Goal: Task Accomplishment & Management: Use online tool/utility

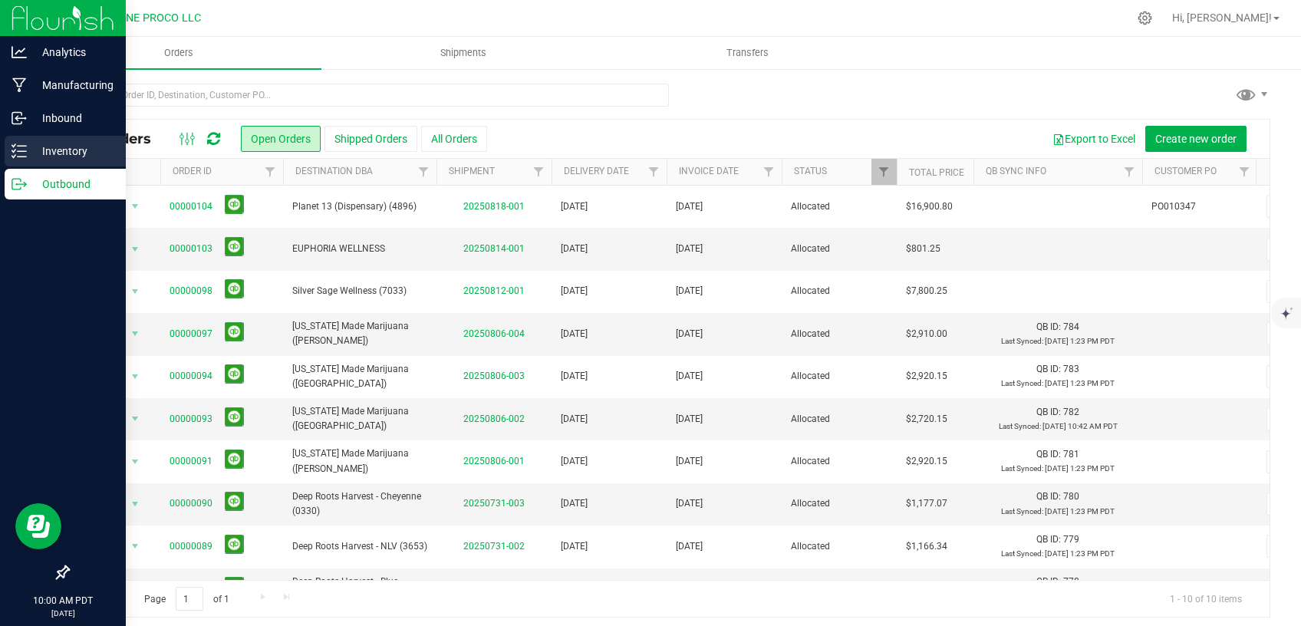
click at [31, 161] on div "Inventory" at bounding box center [65, 151] width 121 height 31
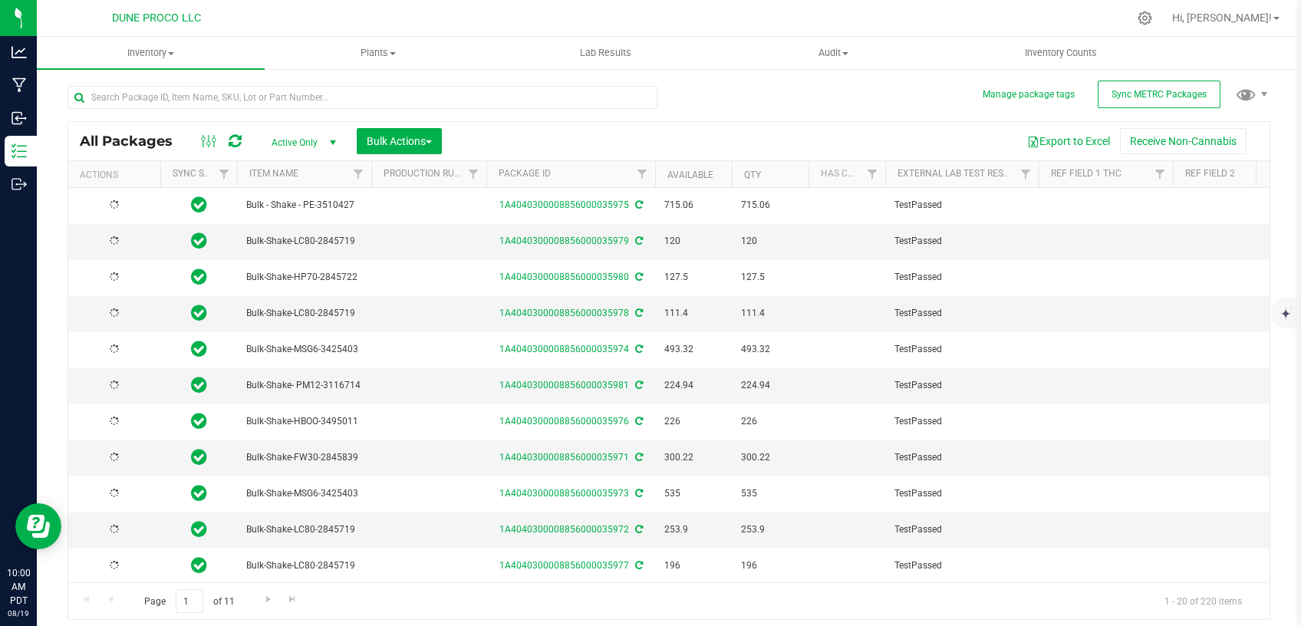
type input "[DATE]"
click at [1021, 176] on span "Filter" at bounding box center [1026, 174] width 12 height 12
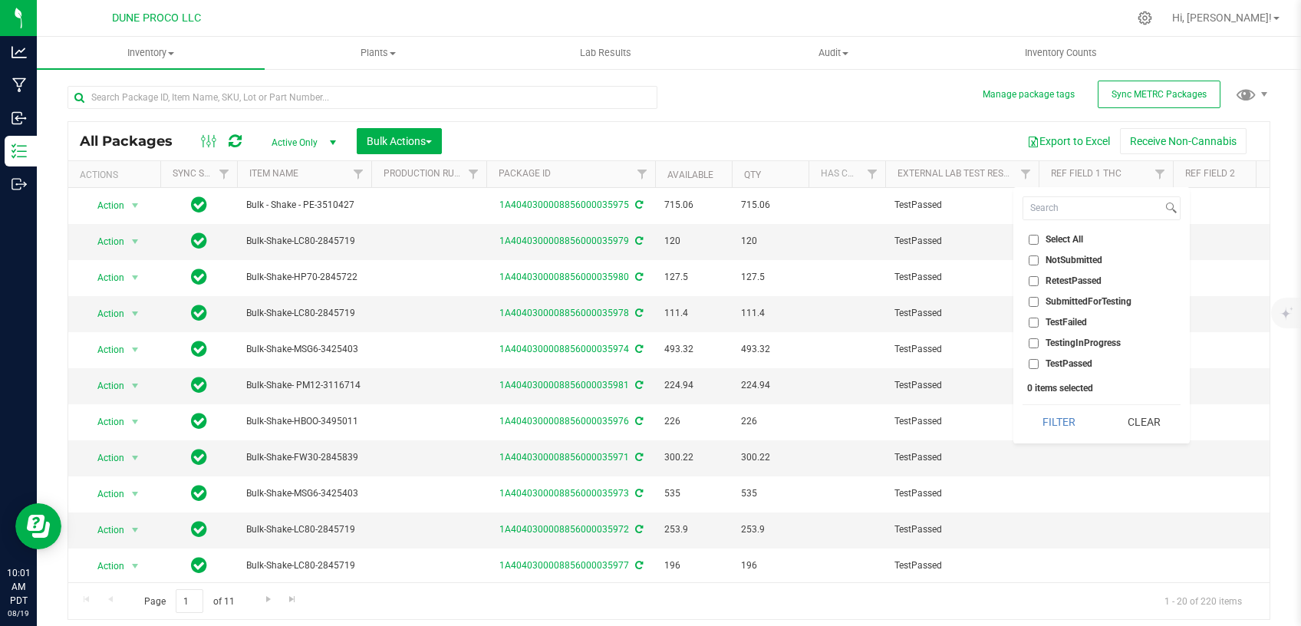
click at [1033, 328] on input "TestFailed" at bounding box center [1034, 323] width 10 height 10
checkbox input "true"
click at [1081, 426] on button "Filter" at bounding box center [1060, 422] width 74 height 34
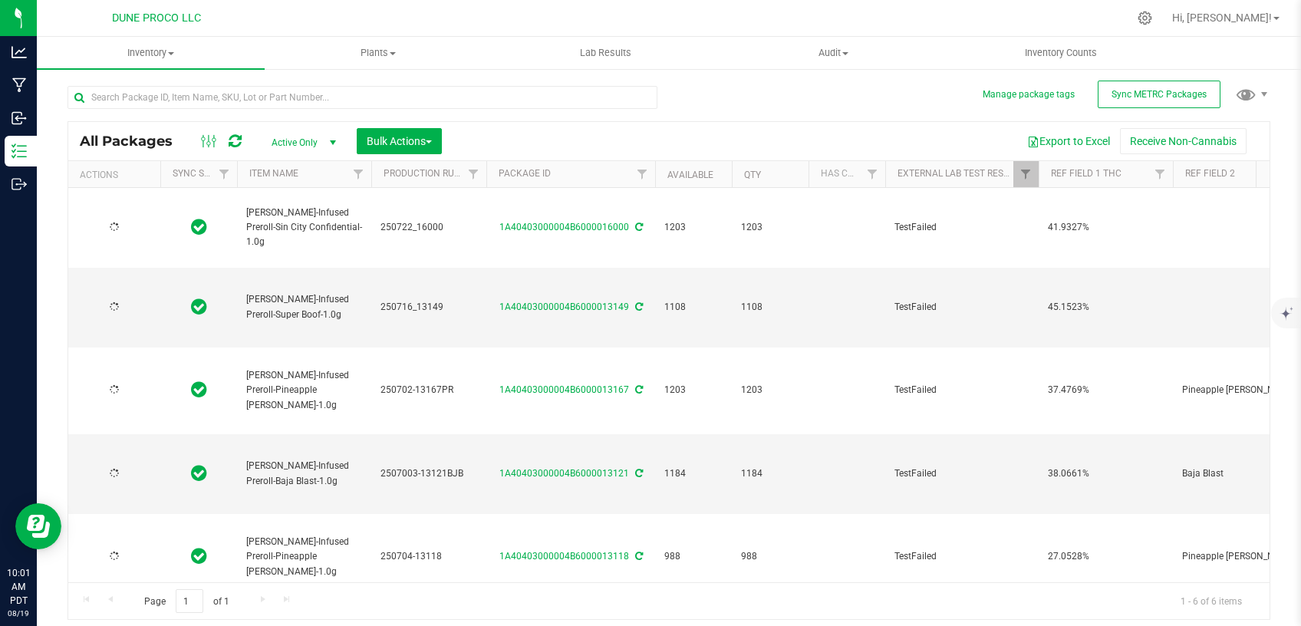
type input "[DATE]"
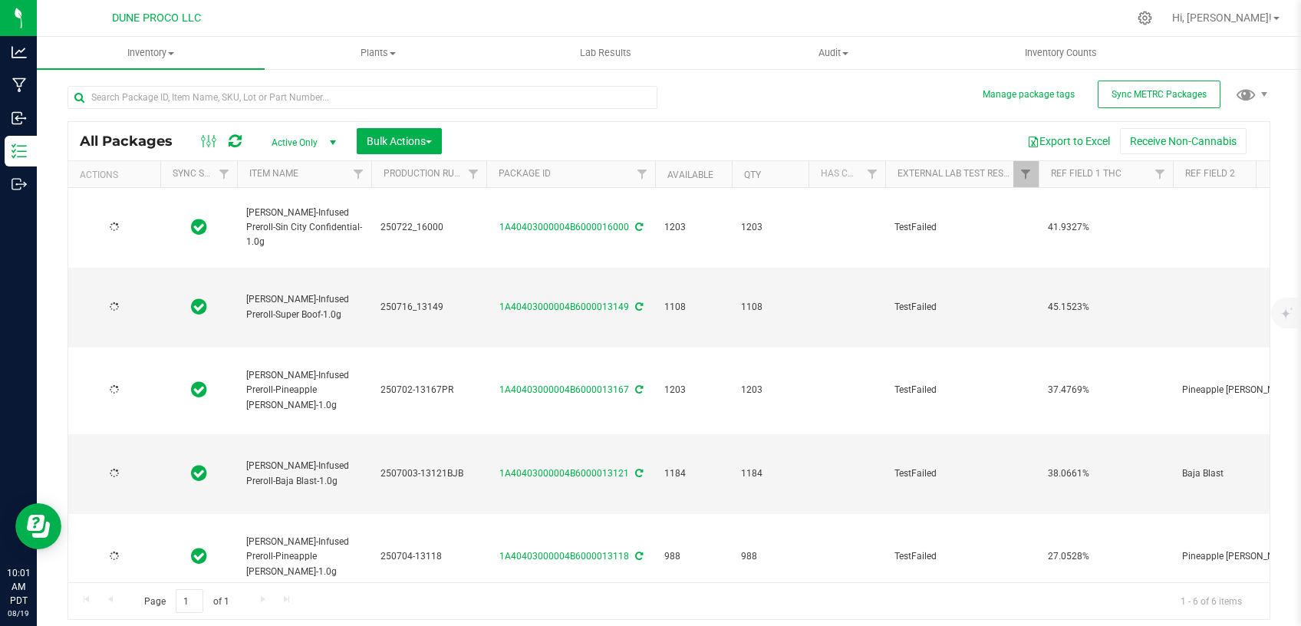
type input "[DATE]"
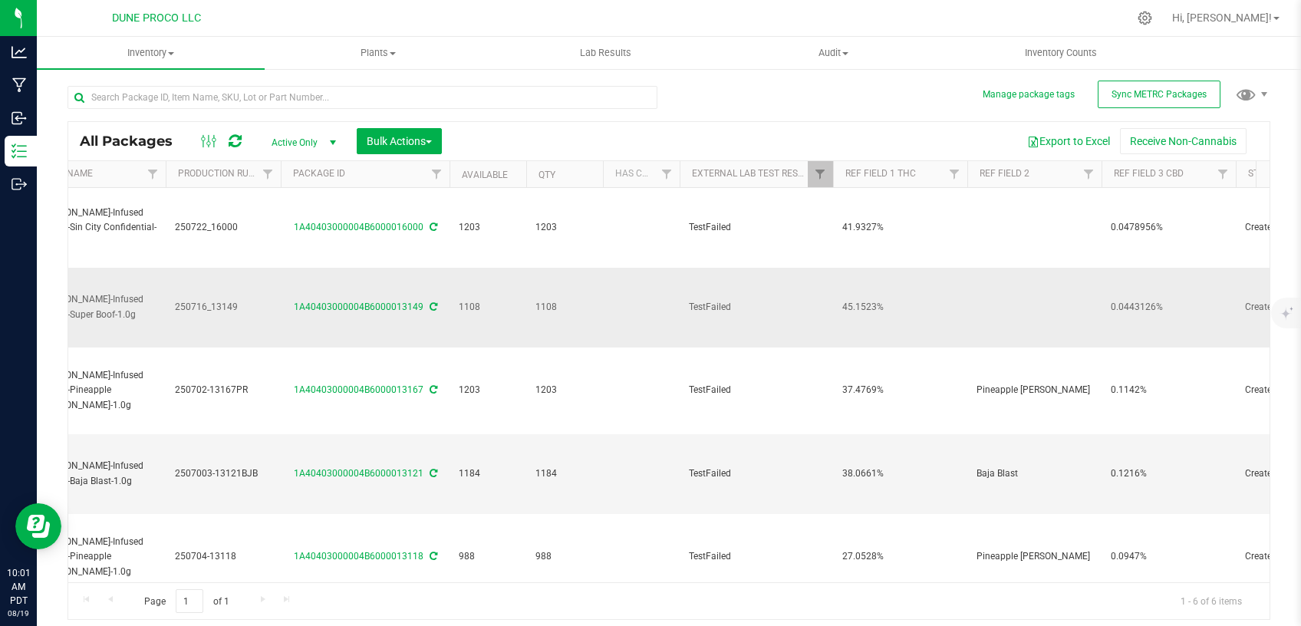
scroll to position [0, 227]
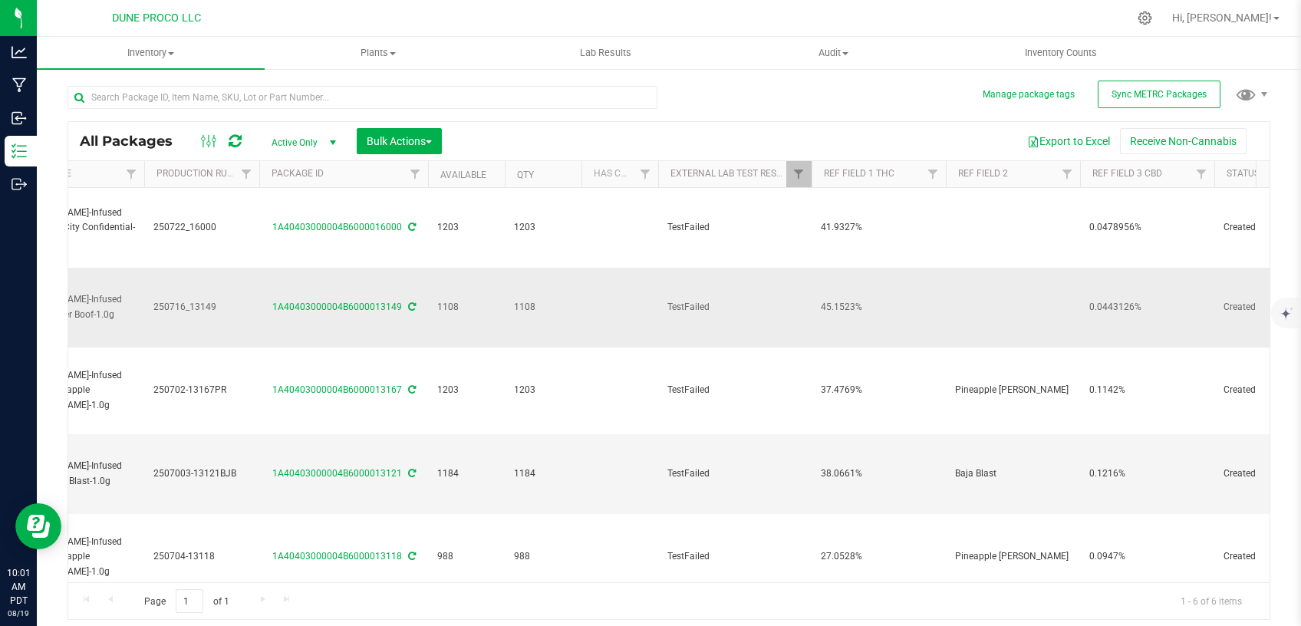
click at [984, 309] on td at bounding box center [1013, 308] width 134 height 80
click at [922, 143] on div "Export to Excel Receive Non-Cannabis" at bounding box center [855, 141] width 805 height 26
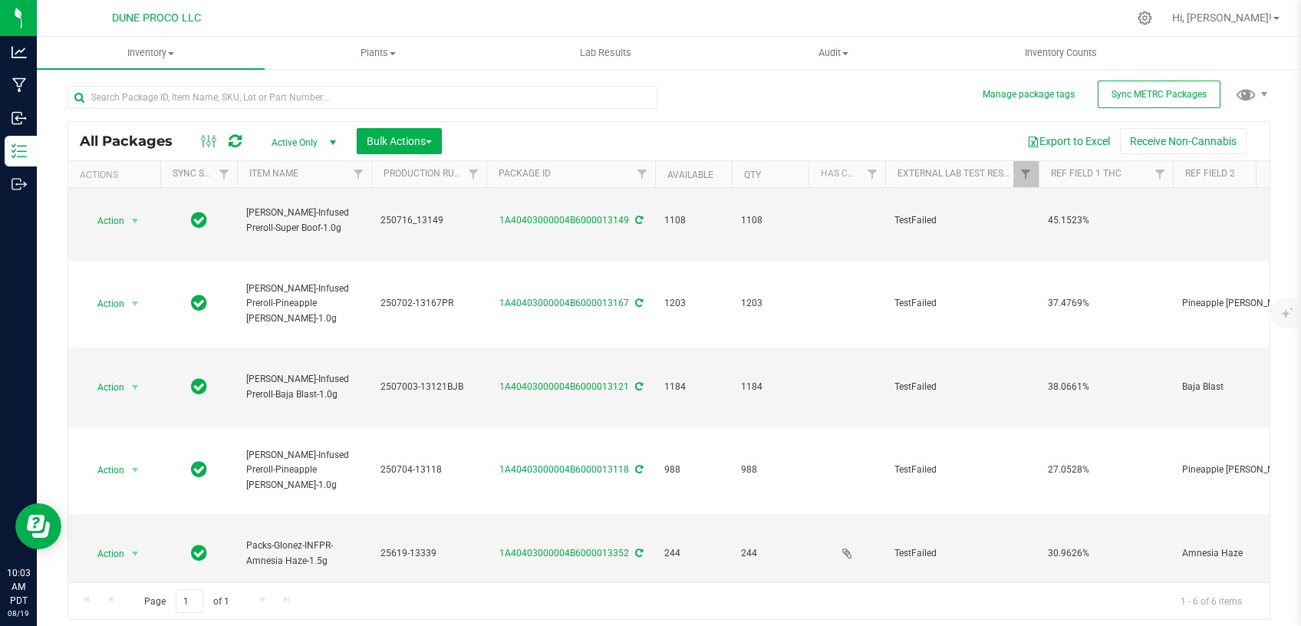
scroll to position [0, 0]
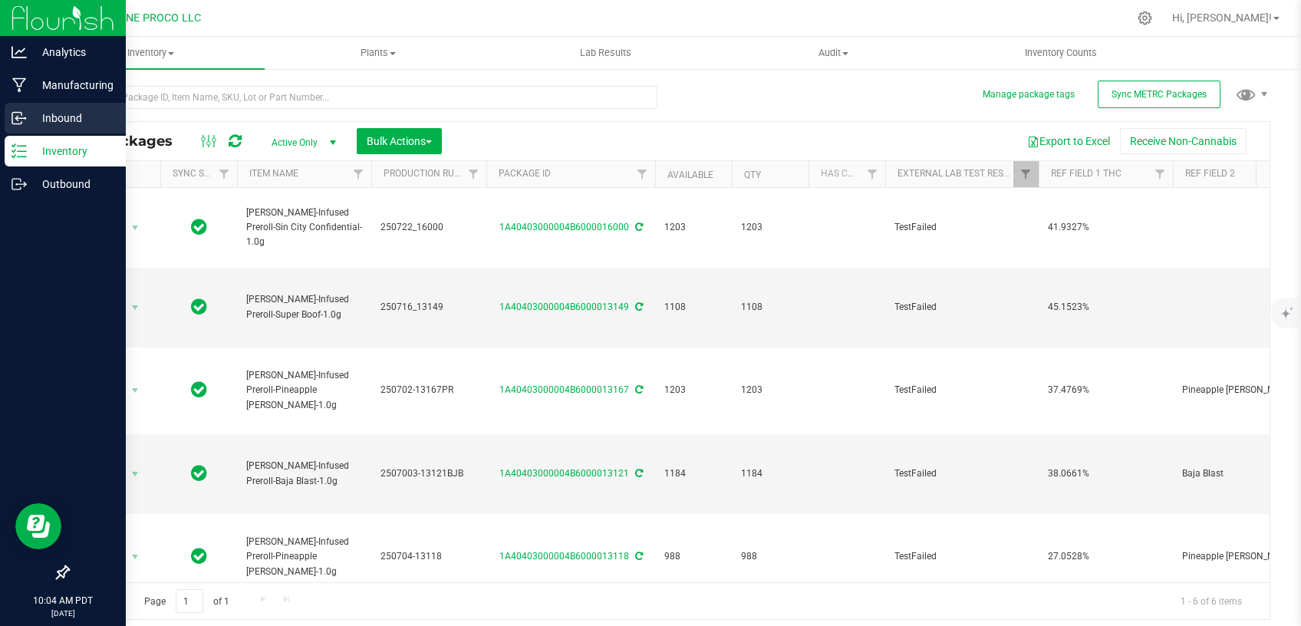
click at [58, 125] on p "Inbound" at bounding box center [73, 118] width 92 height 18
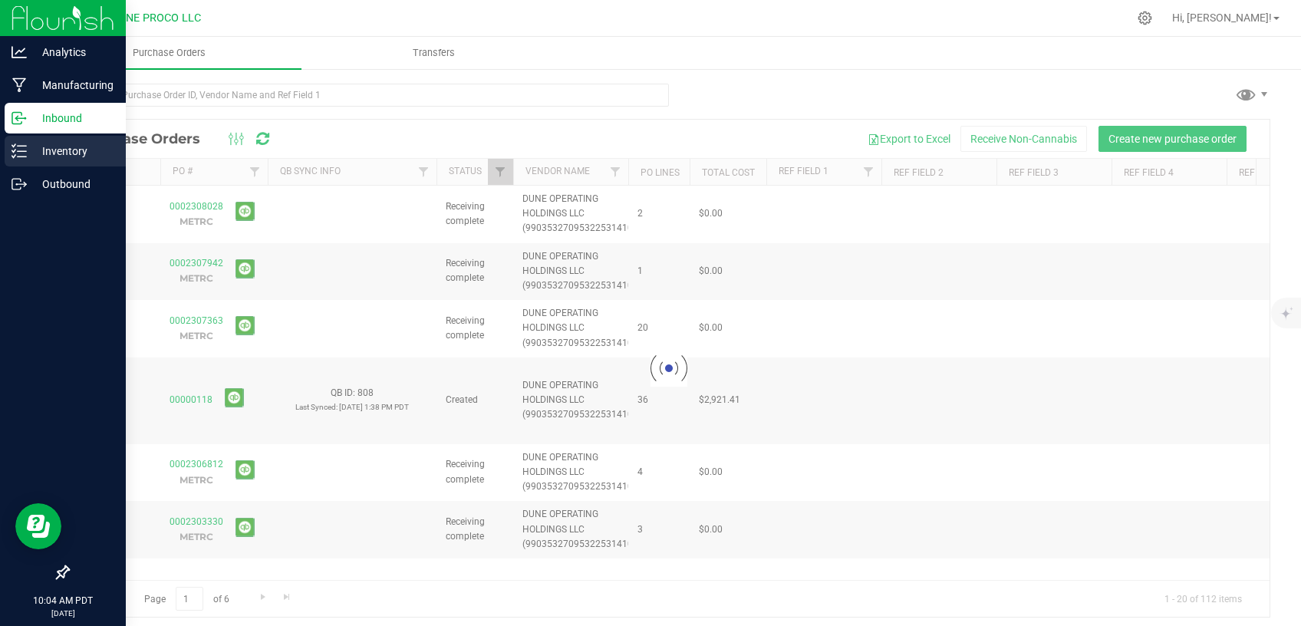
click at [57, 147] on p "Inventory" at bounding box center [73, 151] width 92 height 18
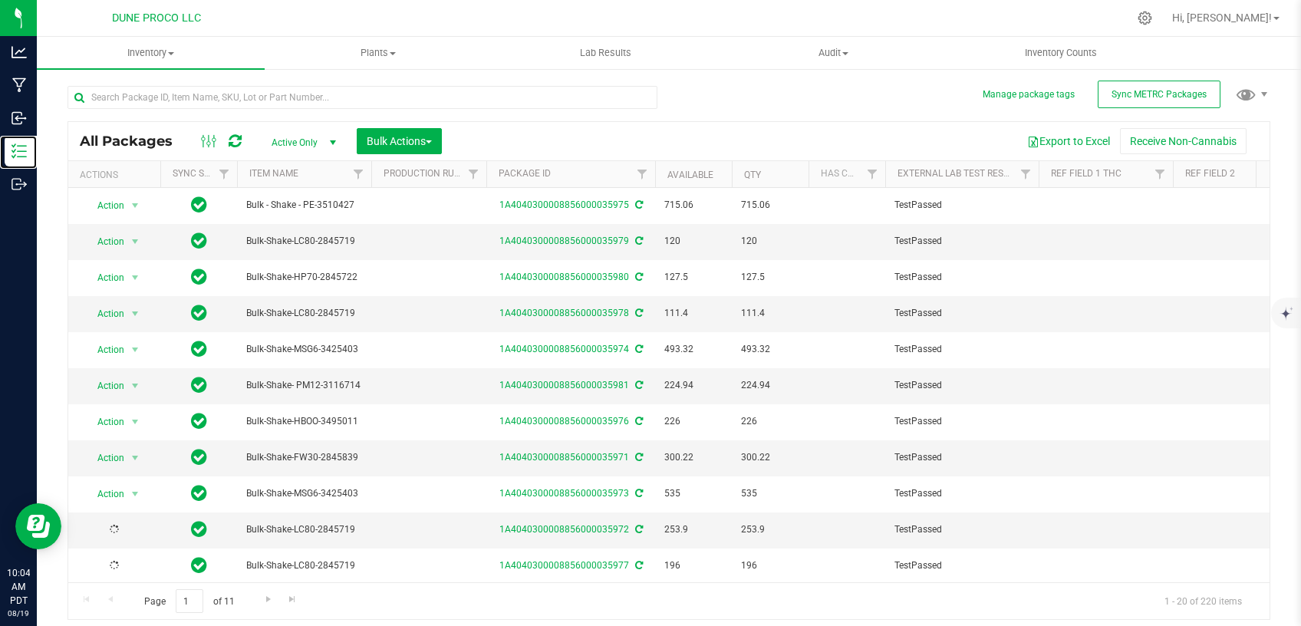
type input "[DATE]"
